Goal: Task Accomplishment & Management: Use online tool/utility

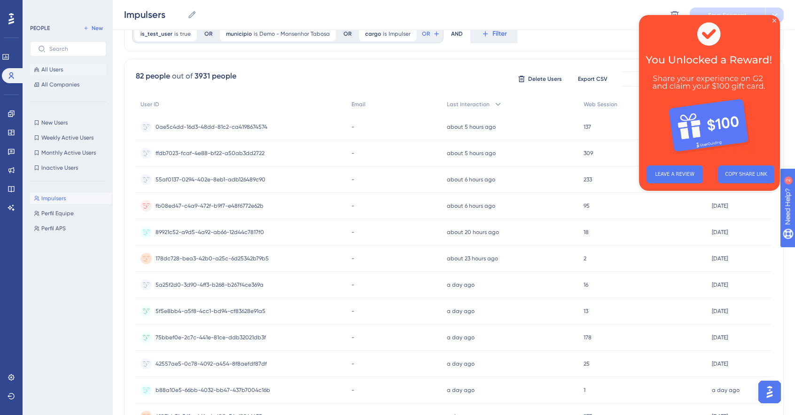
click at [53, 64] on button "All Users" at bounding box center [68, 69] width 76 height 11
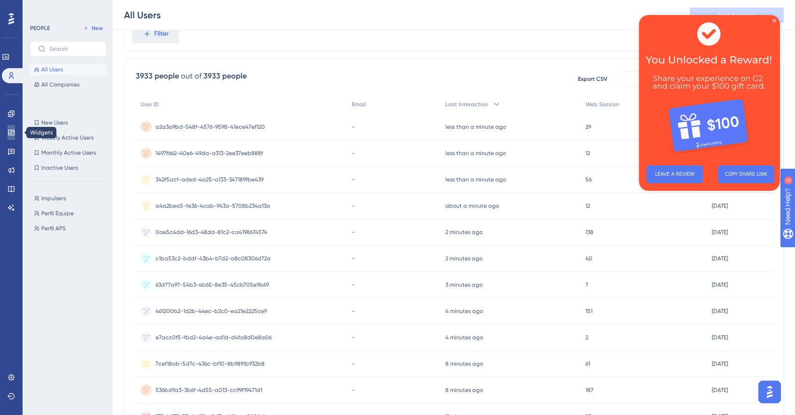
click at [15, 133] on link at bounding box center [12, 132] width 8 height 15
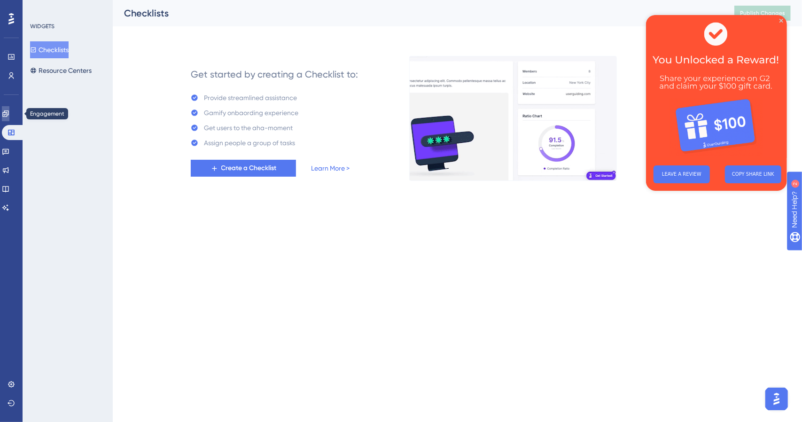
click at [9, 115] on link at bounding box center [6, 113] width 8 height 15
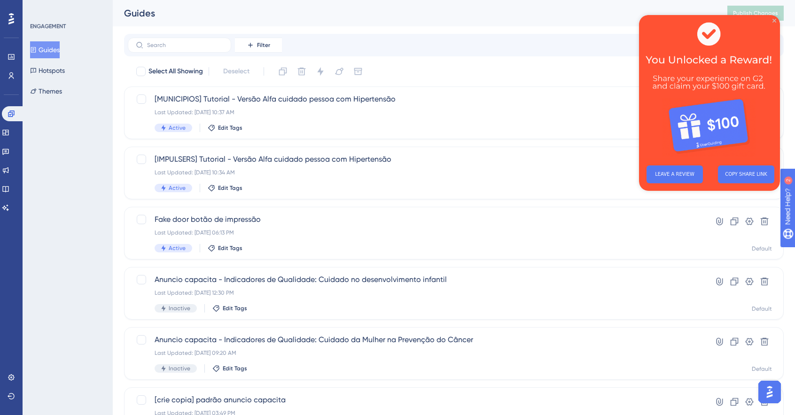
click at [773, 21] on icon "Close Preview" at bounding box center [775, 21] width 4 height 4
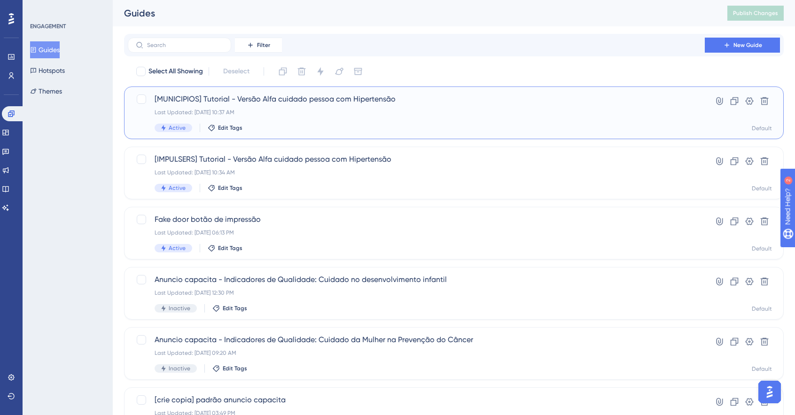
click at [279, 103] on span "[MUNICIPIOS] Tutorial - Versão Alfa cuidado pessoa com Hipertensão" at bounding box center [417, 99] width 524 height 11
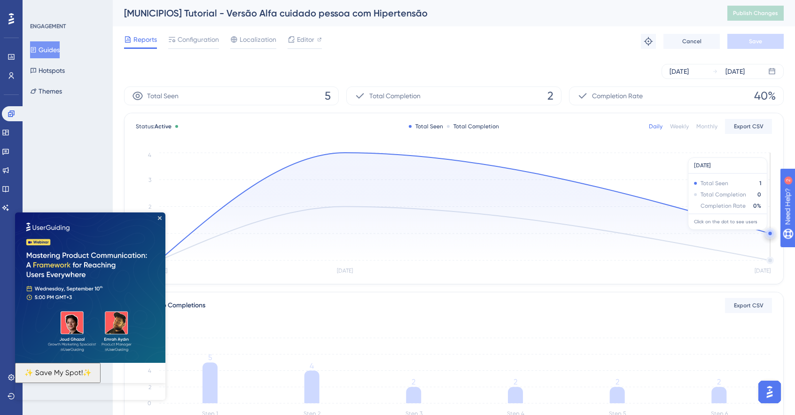
click at [761, 234] on icon at bounding box center [464, 207] width 611 height 108
drag, startPoint x: 711, startPoint y: 209, endPoint x: 751, endPoint y: 246, distance: 54.9
click at [751, 246] on icon "[DATE] [DATE] [DATE] 0 1 2 3 4" at bounding box center [454, 213] width 637 height 126
click at [207, 41] on span "Configuration" at bounding box center [198, 39] width 41 height 11
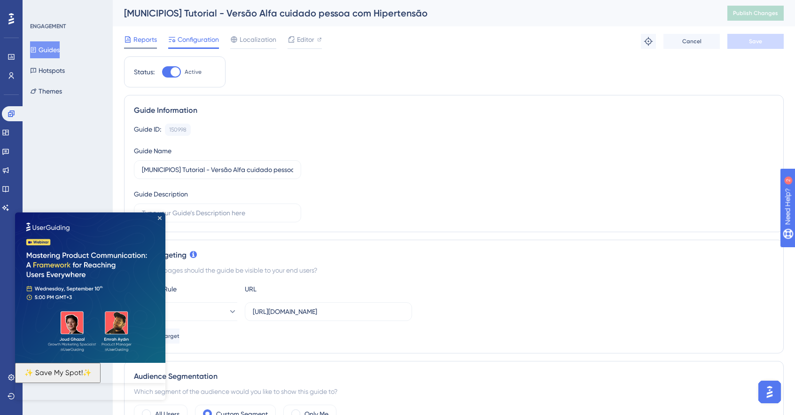
click at [146, 39] on span "Reports" at bounding box center [146, 39] width 24 height 11
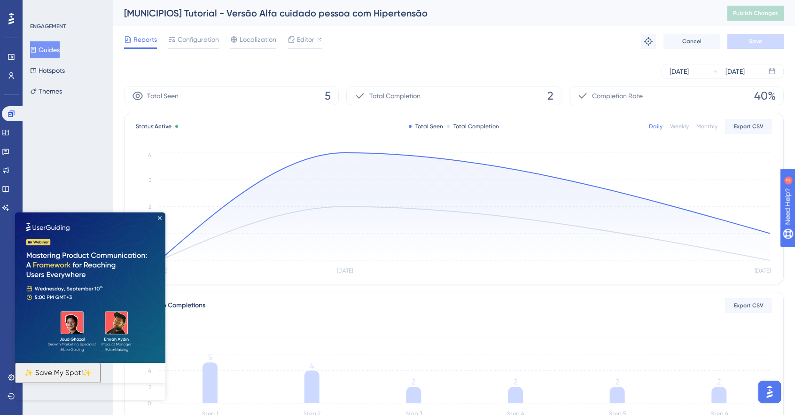
click at [680, 127] on div "Weekly" at bounding box center [679, 127] width 19 height 8
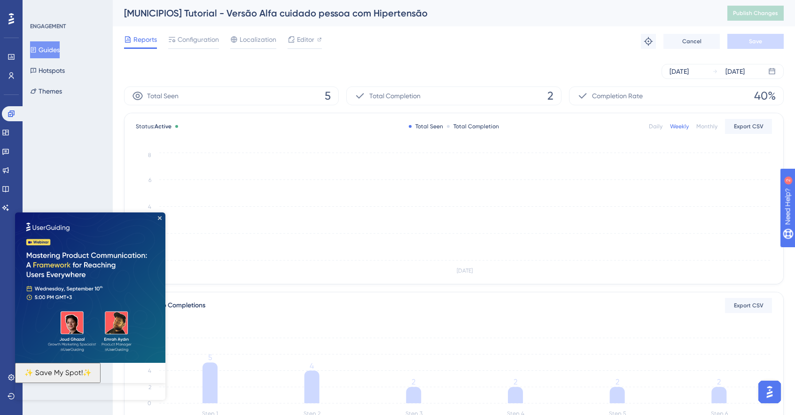
click at [657, 128] on div "Daily" at bounding box center [656, 127] width 14 height 8
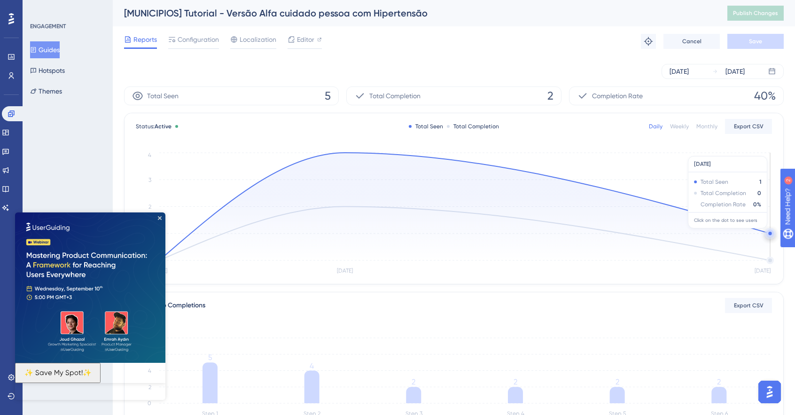
click at [770, 232] on circle at bounding box center [770, 233] width 3 height 3
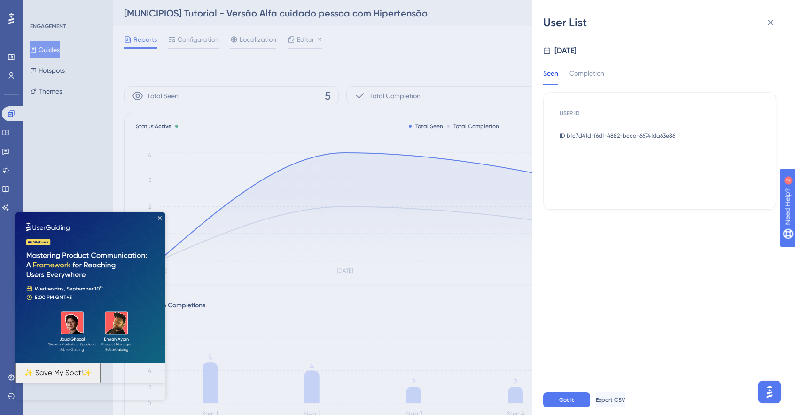
click at [637, 138] on span "ID bfc7d41d-f6df-4882-bcca-66741da63e86" at bounding box center [618, 136] width 116 height 8
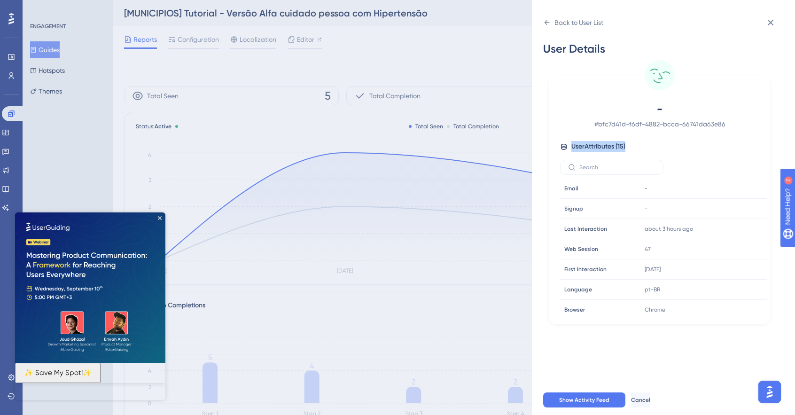
drag, startPoint x: 626, startPoint y: 147, endPoint x: 553, endPoint y: 143, distance: 72.9
click at [553, 143] on div "- # bfc7d41d-f6df-4882-bcca-66741da63e86 User Attributes ( 15 ) Email Email - S…" at bounding box center [660, 209] width 214 height 215
